Goal: Communication & Community: Participate in discussion

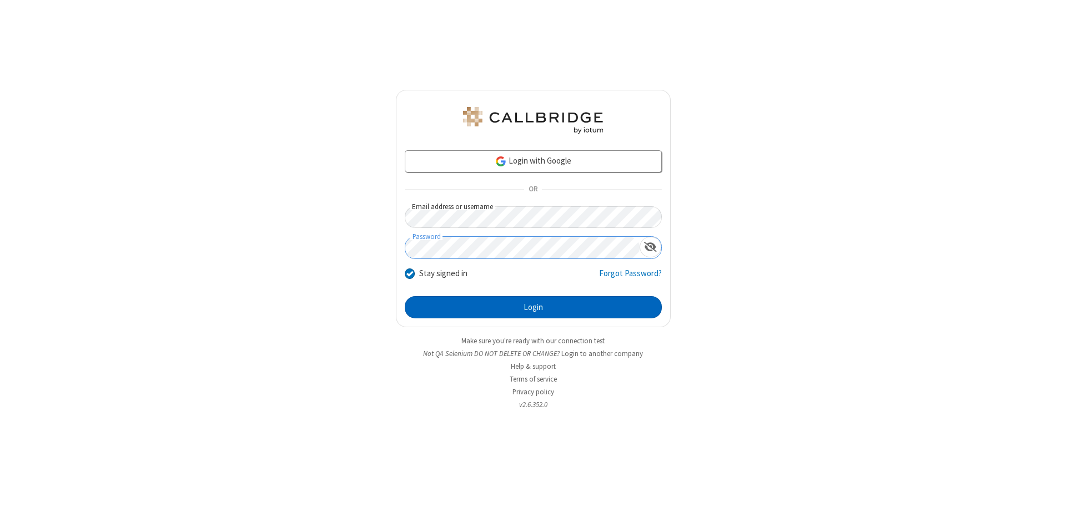
click at [533, 308] on button "Login" at bounding box center [533, 307] width 257 height 22
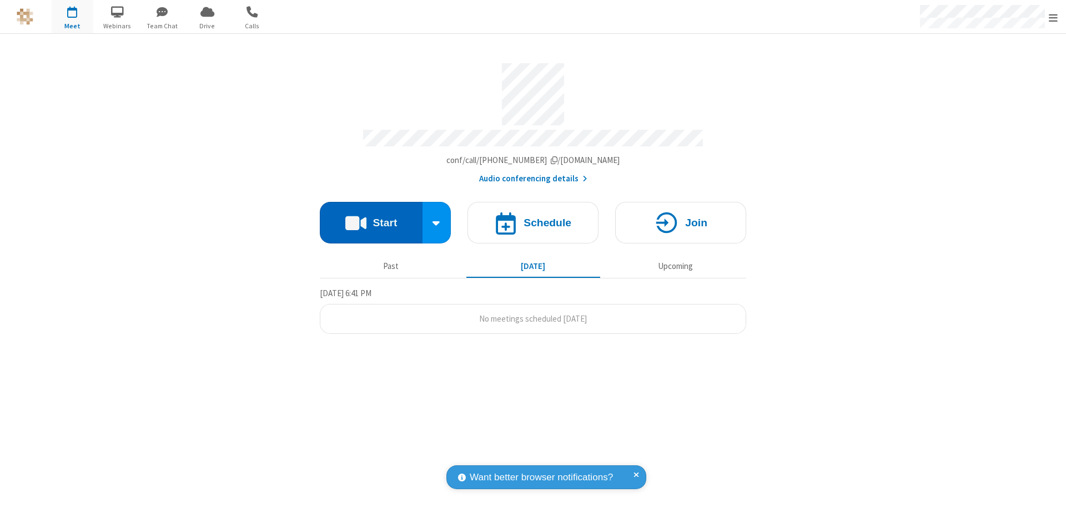
click at [371, 218] on button "Start" at bounding box center [371, 223] width 103 height 42
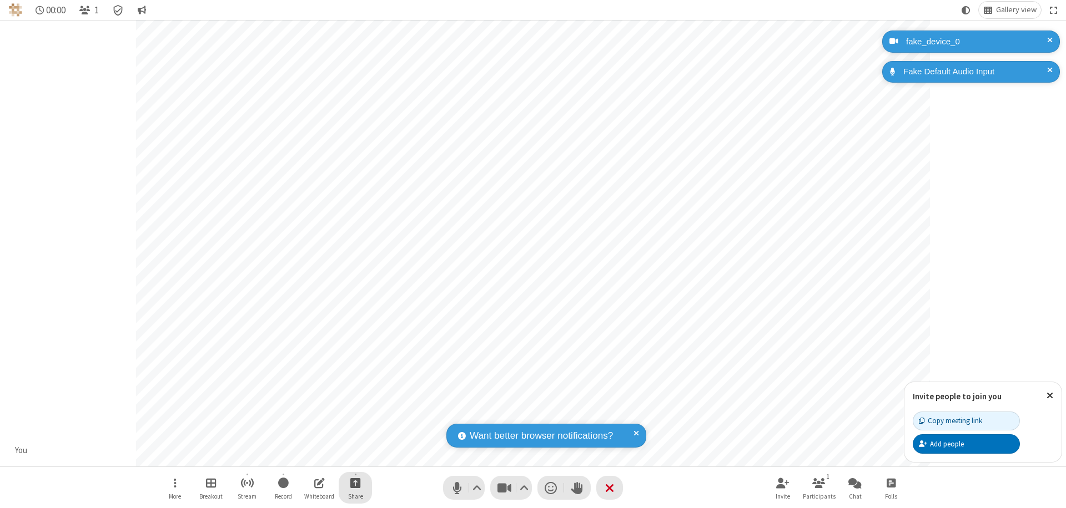
click at [355, 483] on span "Start sharing" at bounding box center [355, 483] width 11 height 14
click at [355, 415] on span "Share additional camera" at bounding box center [362, 417] width 82 height 9
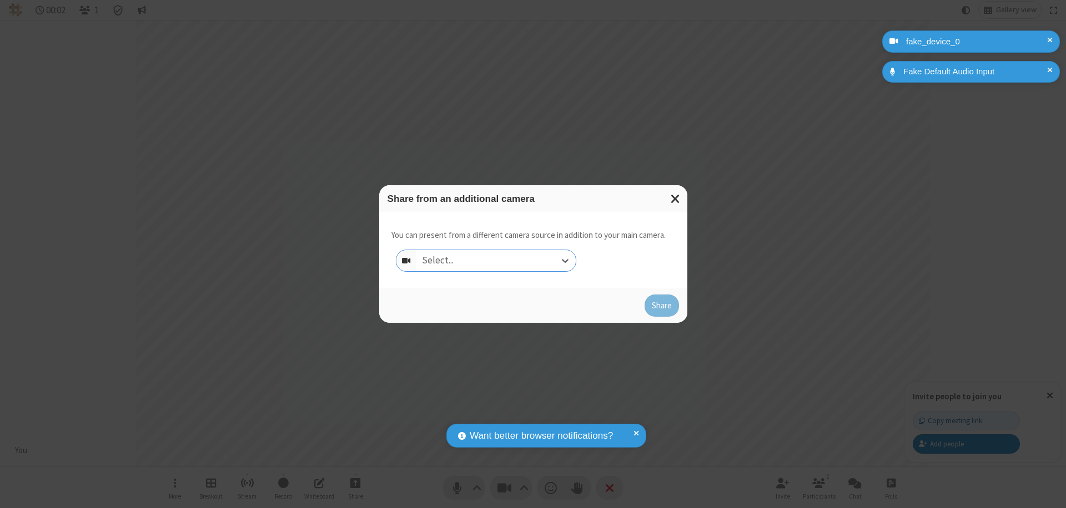
click at [496, 261] on div "Select..." at bounding box center [495, 260] width 159 height 21
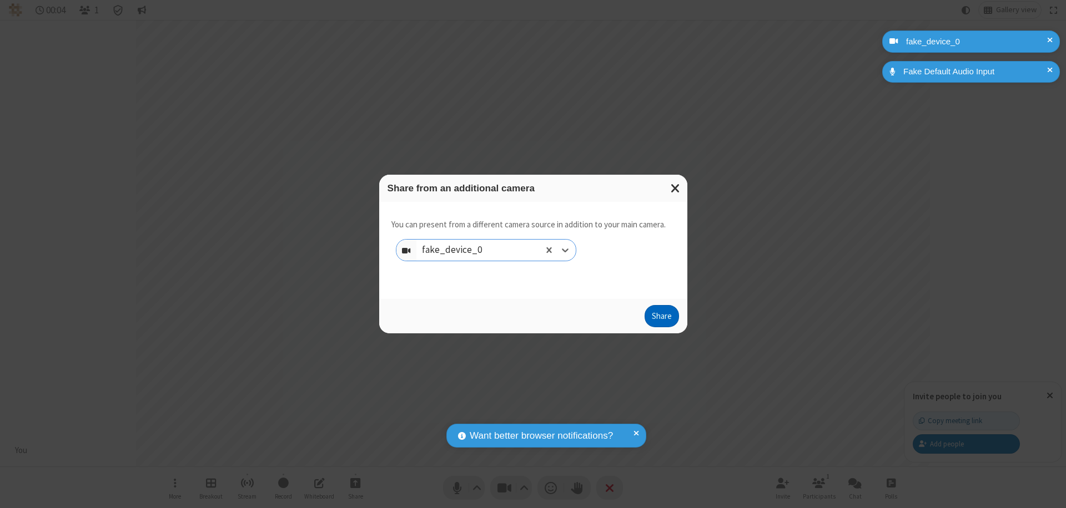
click at [661, 319] on button "Share" at bounding box center [661, 316] width 34 height 22
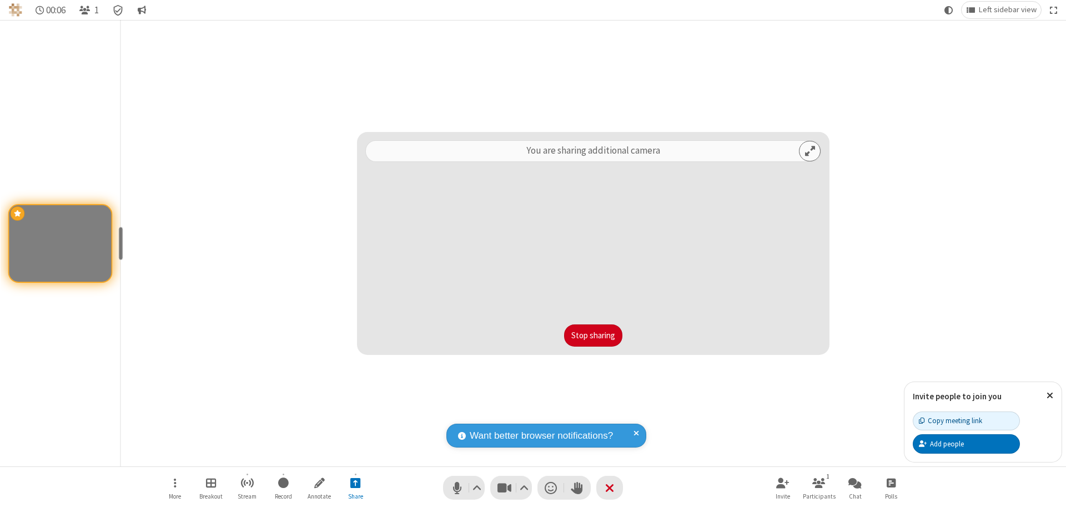
click at [593, 336] on button "Stop sharing" at bounding box center [593, 336] width 58 height 22
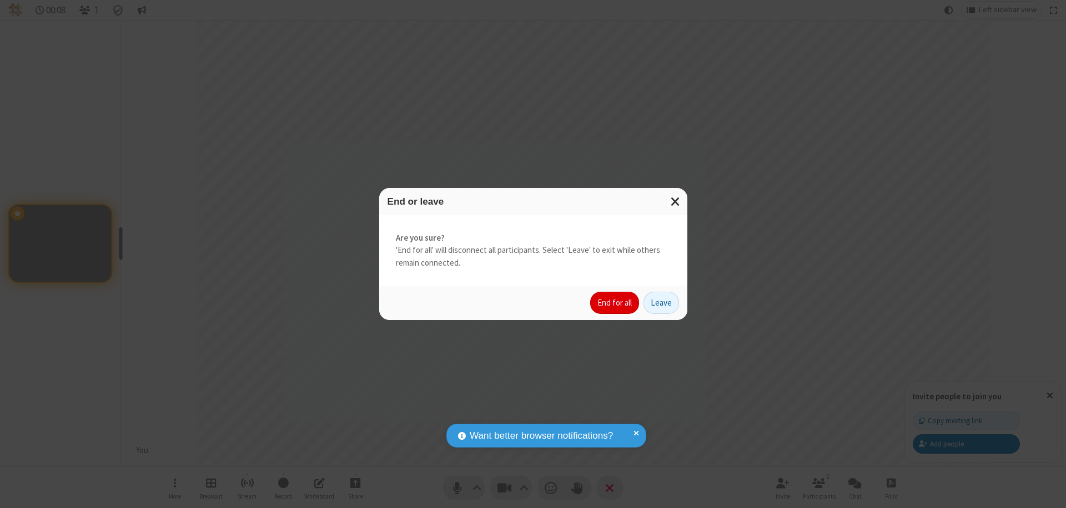
click at [615, 303] on button "End for all" at bounding box center [614, 303] width 49 height 22
